Goal: Information Seeking & Learning: Learn about a topic

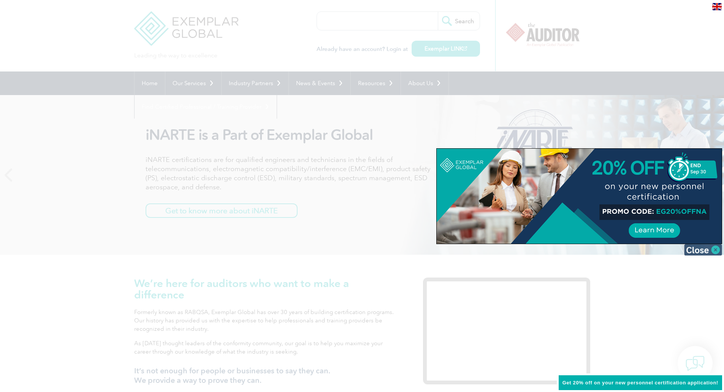
click at [707, 252] on img at bounding box center [704, 249] width 38 height 11
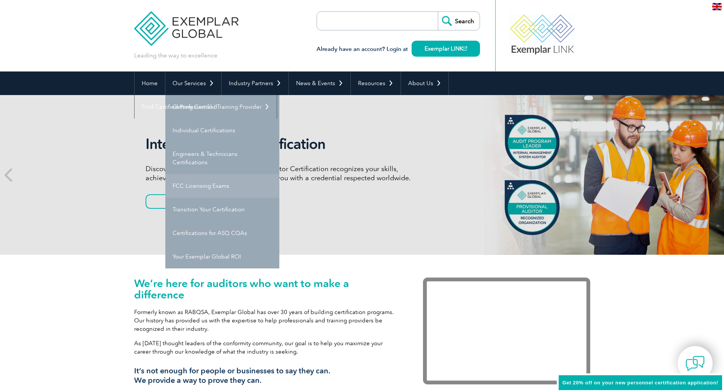
click at [205, 185] on link "FCC Licensing Exams" at bounding box center [222, 186] width 114 height 24
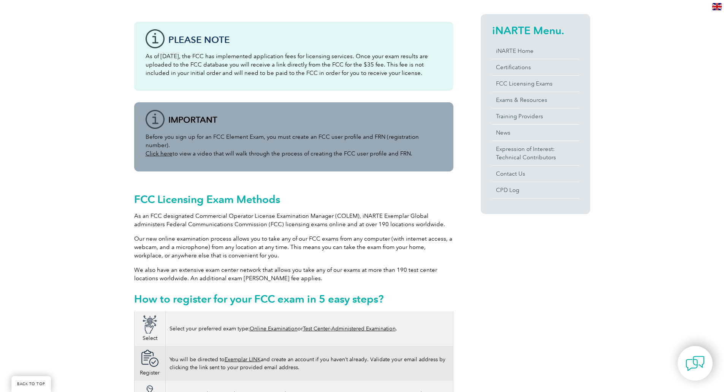
scroll to position [190, 0]
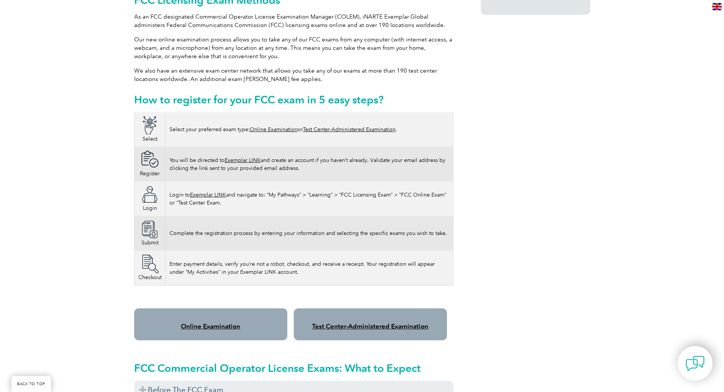
scroll to position [380, 0]
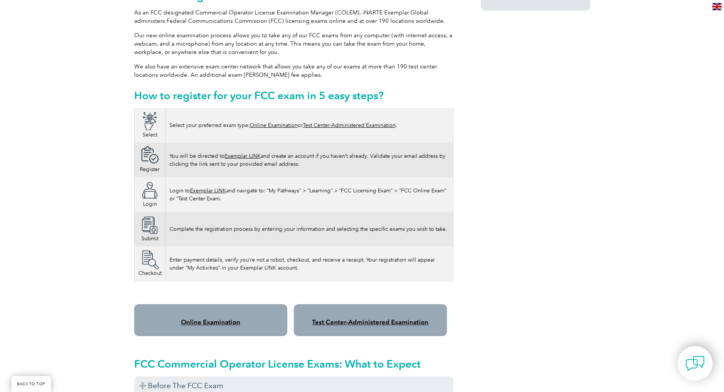
click at [276, 122] on link "Online Examination" at bounding box center [274, 125] width 48 height 6
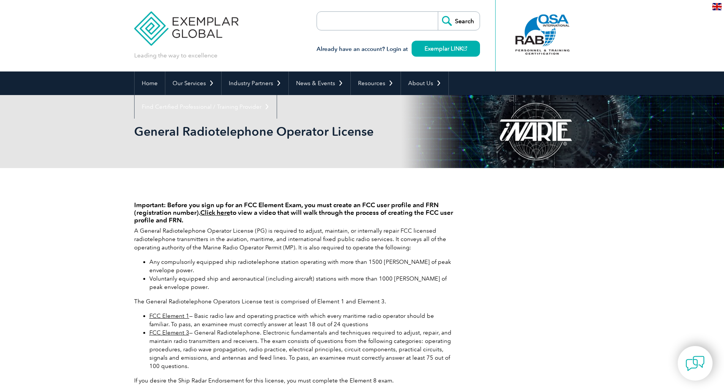
click at [175, 316] on link "FCC Element 1" at bounding box center [169, 316] width 40 height 7
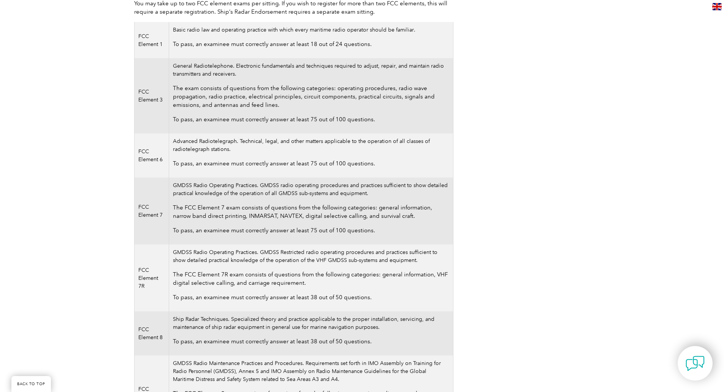
scroll to position [228, 0]
